Goal: Task Accomplishment & Management: Manage account settings

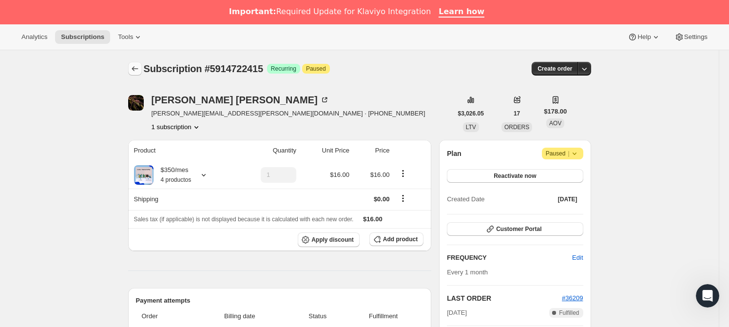
click at [140, 68] on icon "Subscriptions" at bounding box center [135, 69] width 10 height 10
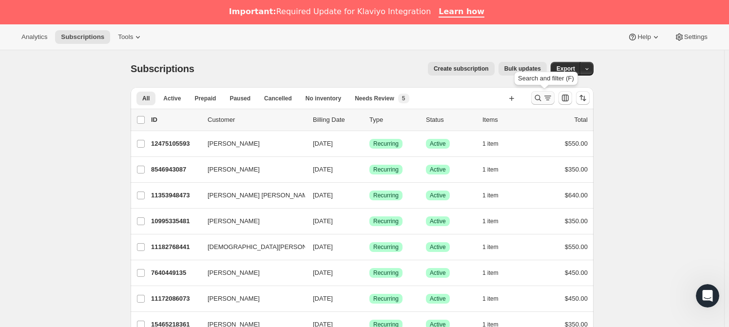
click at [547, 96] on icon "Search and filter results" at bounding box center [548, 98] width 10 height 10
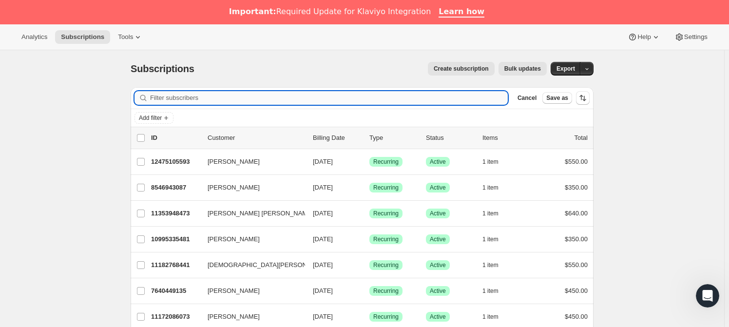
click at [294, 95] on input "Filter subscribers" at bounding box center [329, 98] width 358 height 14
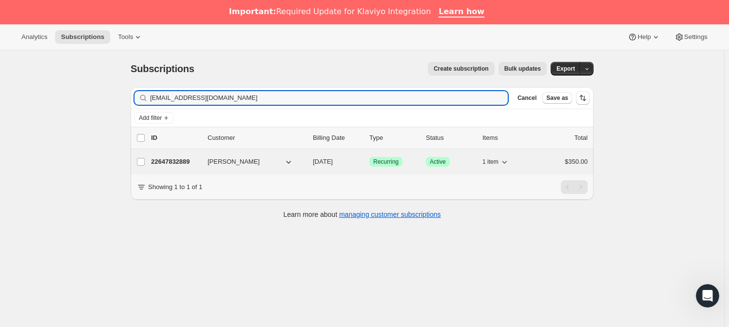
type input "[EMAIL_ADDRESS][DOMAIN_NAME]"
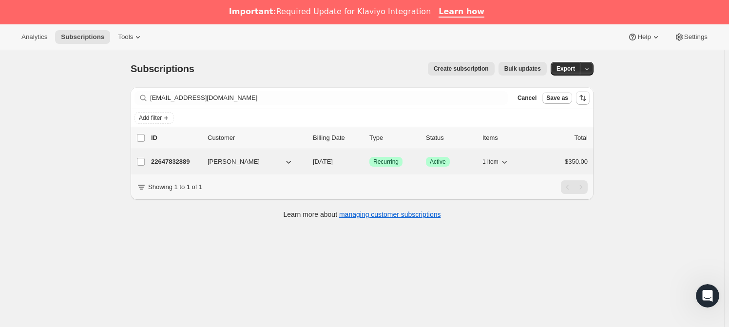
click at [187, 158] on p "22647832889" at bounding box center [175, 162] width 49 height 10
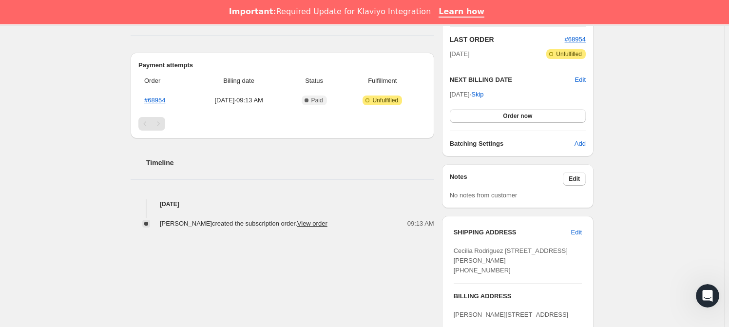
scroll to position [236, 0]
drag, startPoint x: 575, startPoint y: 179, endPoint x: 415, endPoint y: 151, distance: 163.1
click at [561, 177] on div "Notes Edit" at bounding box center [518, 178] width 136 height 14
click at [575, 171] on button "Edit" at bounding box center [574, 178] width 23 height 14
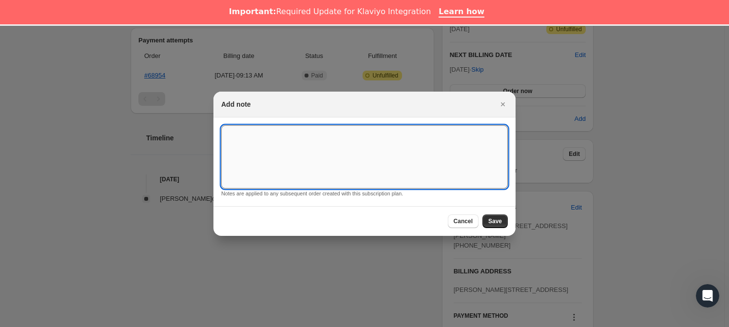
click at [357, 152] on textarea ":rcc:" at bounding box center [364, 156] width 286 height 63
type textarea "*SUSK CONFIRM*"
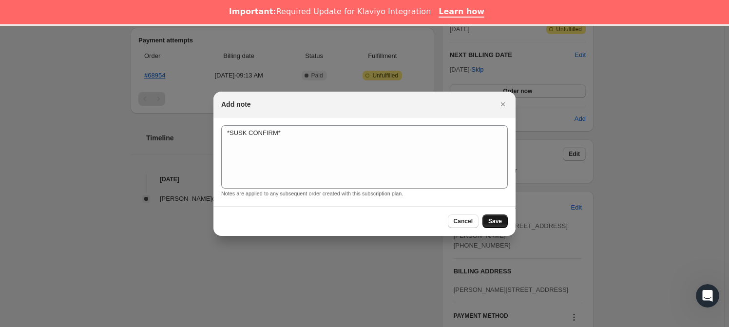
click at [487, 221] on button "Save" at bounding box center [494, 221] width 25 height 14
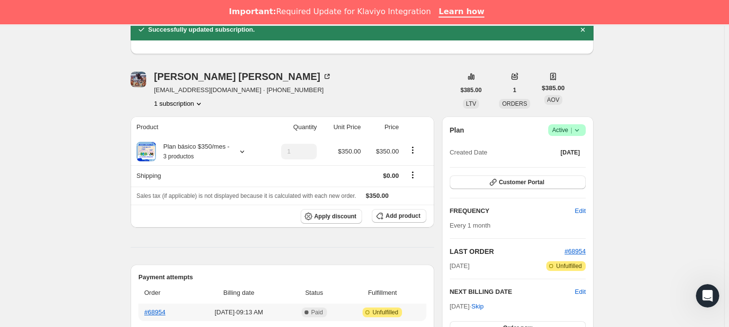
scroll to position [0, 0]
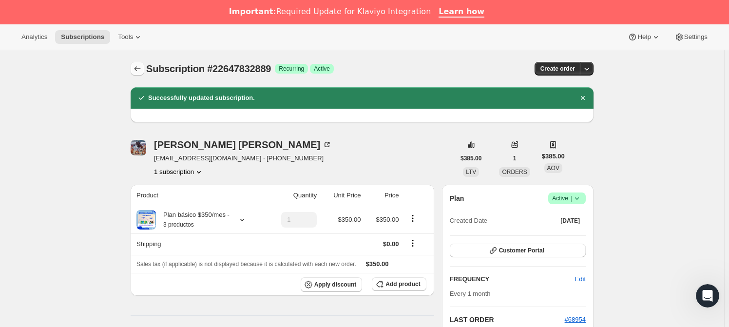
click at [141, 68] on icon "Subscriptions" at bounding box center [137, 68] width 6 height 5
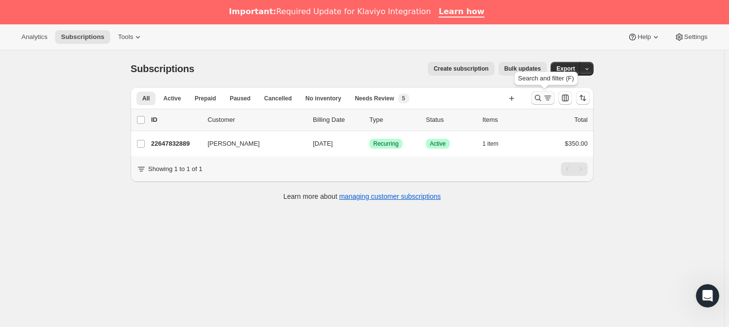
click at [539, 97] on icon "Search and filter results" at bounding box center [538, 98] width 10 height 10
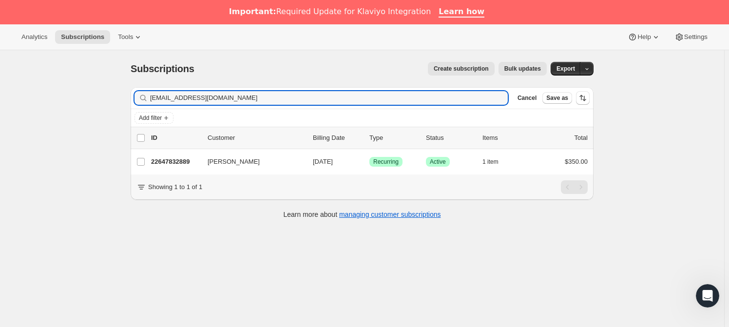
drag, startPoint x: 189, startPoint y: 95, endPoint x: 123, endPoint y: 92, distance: 65.3
click at [123, 92] on div "Subscriptions. This page is ready Subscriptions Create subscription Bulk update…" at bounding box center [362, 139] width 486 height 179
type input "[EMAIL_ADDRESS][DOMAIN_NAME]"
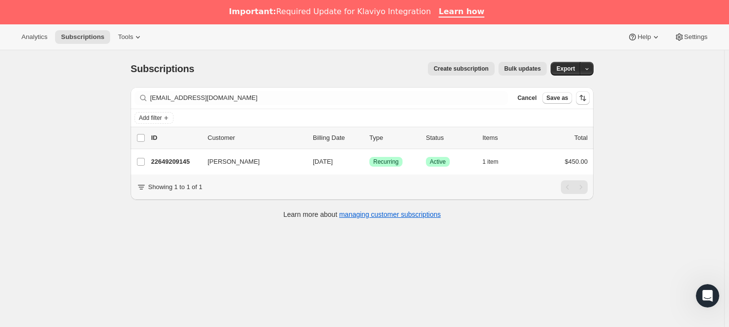
click at [222, 163] on span "[PERSON_NAME]" at bounding box center [234, 162] width 52 height 10
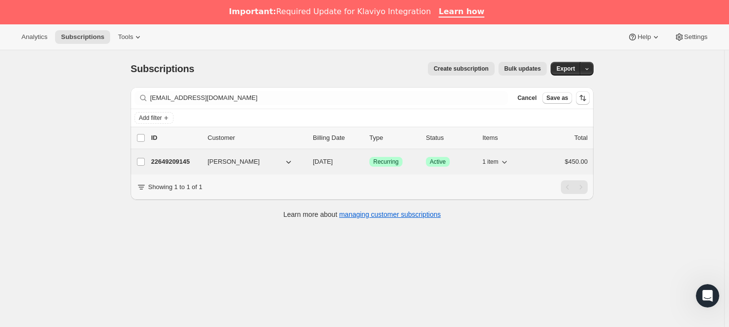
click at [178, 160] on p "22649209145" at bounding box center [175, 162] width 49 height 10
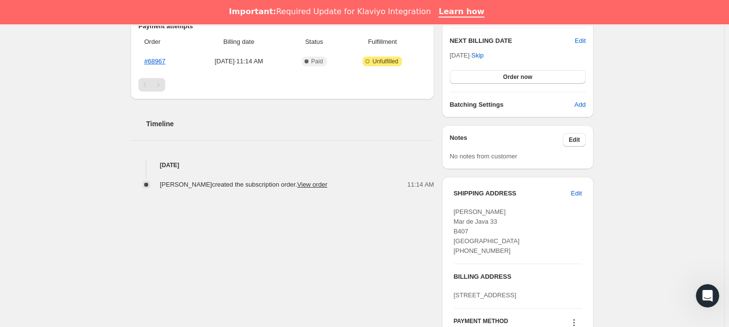
scroll to position [287, 0]
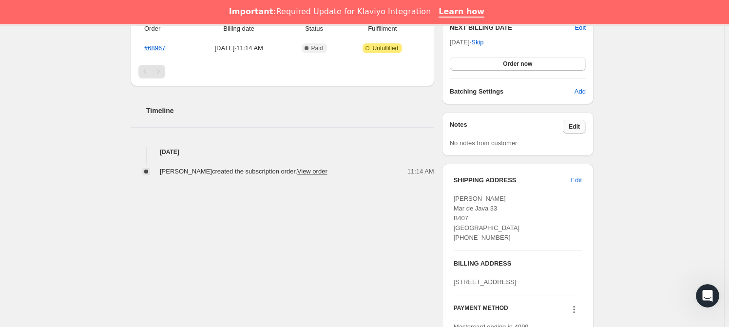
click at [575, 125] on span "Edit" at bounding box center [574, 127] width 11 height 8
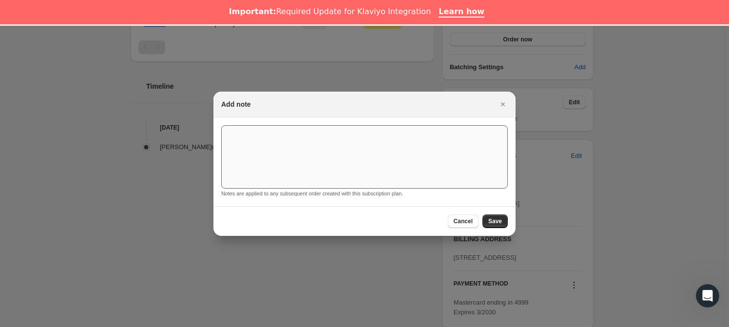
scroll to position [24, 0]
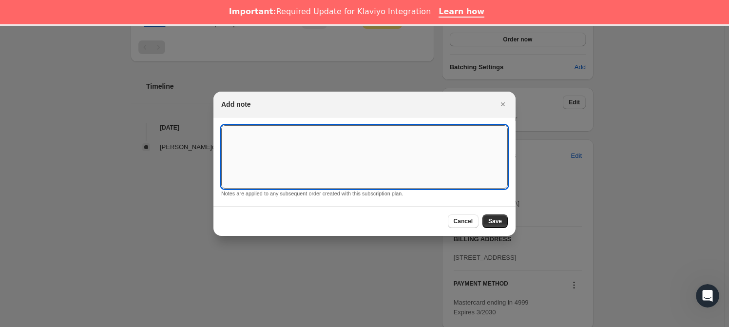
click at [243, 139] on textarea ":rir:" at bounding box center [364, 156] width 286 height 63
type textarea "*SUSK CONFIRM*"
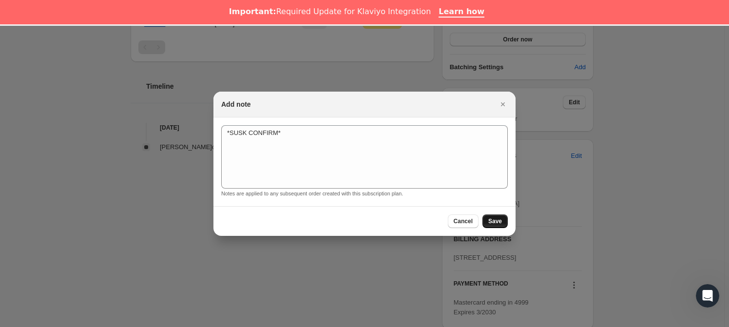
click at [499, 216] on button "Save" at bounding box center [494, 221] width 25 height 14
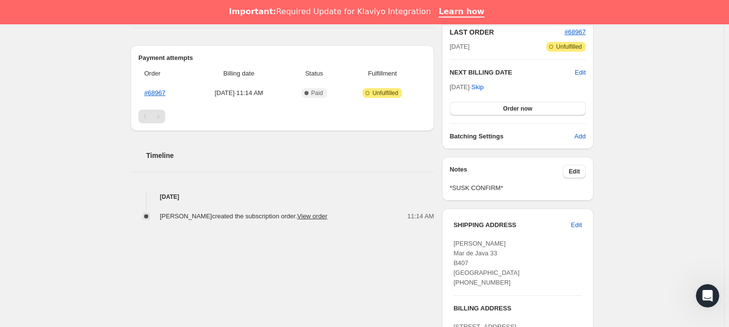
scroll to position [0, 0]
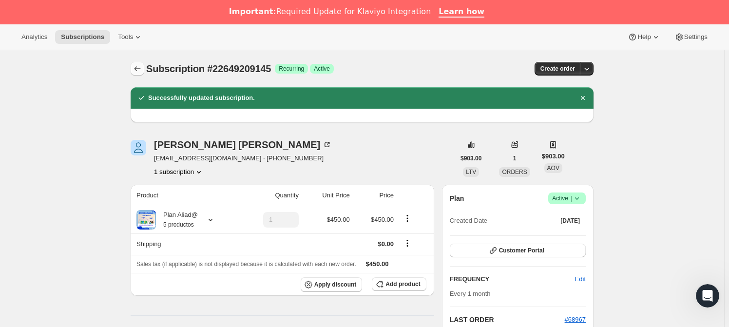
click at [134, 66] on button "Subscriptions" at bounding box center [138, 69] width 14 height 14
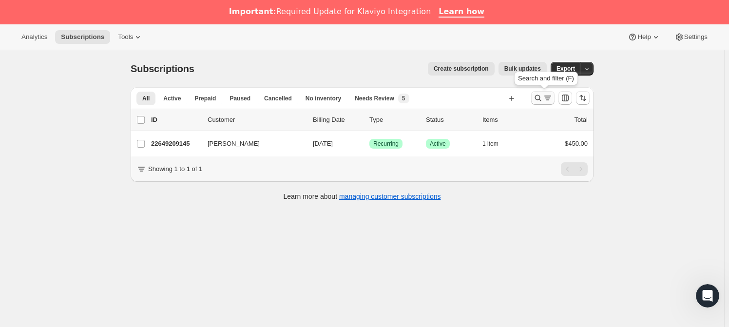
click at [538, 103] on button "Search and filter results" at bounding box center [542, 98] width 23 height 14
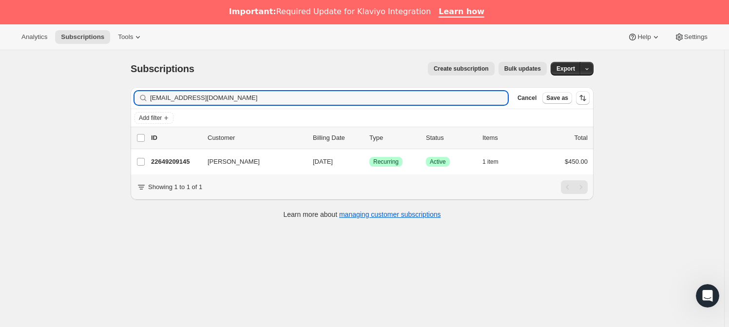
drag, startPoint x: 236, startPoint y: 101, endPoint x: 133, endPoint y: 97, distance: 102.4
click at [133, 97] on div "Filter subscribers [EMAIL_ADDRESS][DOMAIN_NAME] Clear Cancel Save as" at bounding box center [362, 97] width 463 height 21
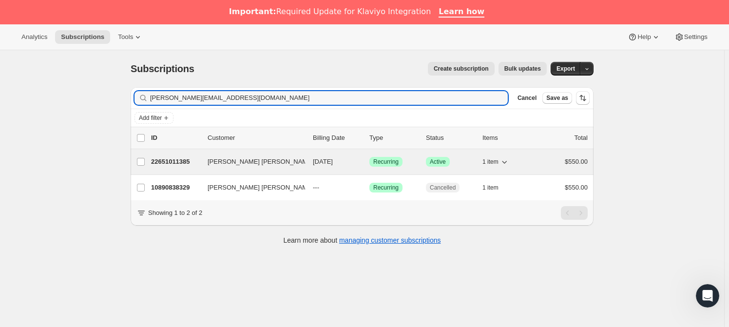
type input "[PERSON_NAME][EMAIL_ADDRESS][DOMAIN_NAME]"
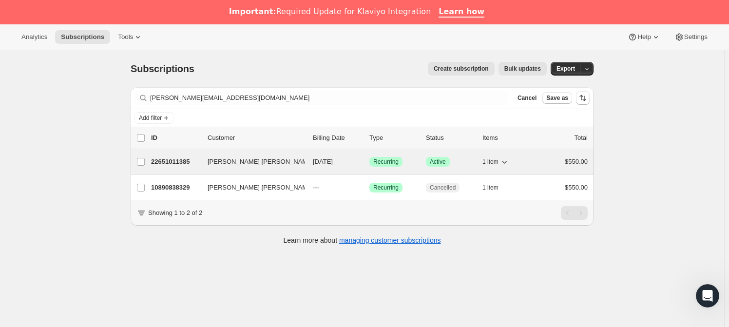
click at [171, 158] on p "22651011385" at bounding box center [175, 162] width 49 height 10
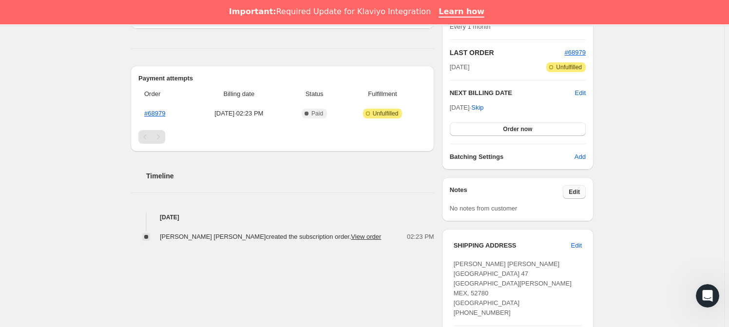
click at [573, 191] on span "Edit" at bounding box center [574, 192] width 11 height 8
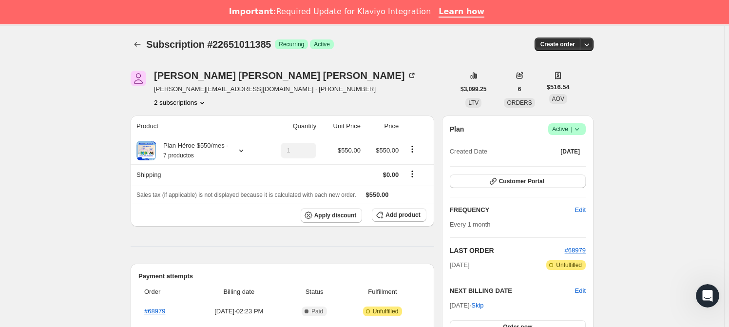
scroll to position [222, 0]
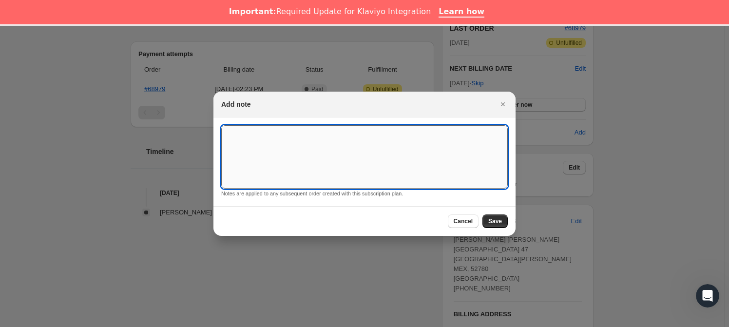
click at [226, 156] on textarea ":rpg:" at bounding box center [364, 156] width 286 height 63
type textarea "*SUSK CONFIRM*"
click at [502, 222] on button "Save" at bounding box center [494, 221] width 25 height 14
